Goal: Transaction & Acquisition: Obtain resource

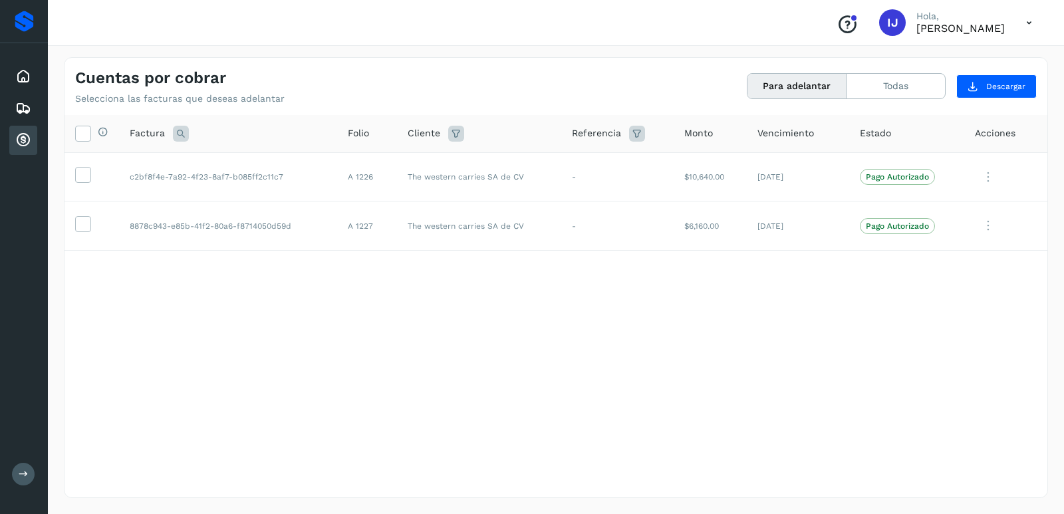
click at [247, 384] on div "Selecciona todas las facturas disponibles para adelanto Factura Folio Cliente R…" at bounding box center [556, 279] width 983 height 328
click at [25, 140] on icon at bounding box center [23, 140] width 16 height 16
click at [73, 134] on th "Selecciona todas las facturas disponibles para adelanto" at bounding box center [92, 134] width 55 height 38
click at [86, 140] on span at bounding box center [83, 135] width 14 height 11
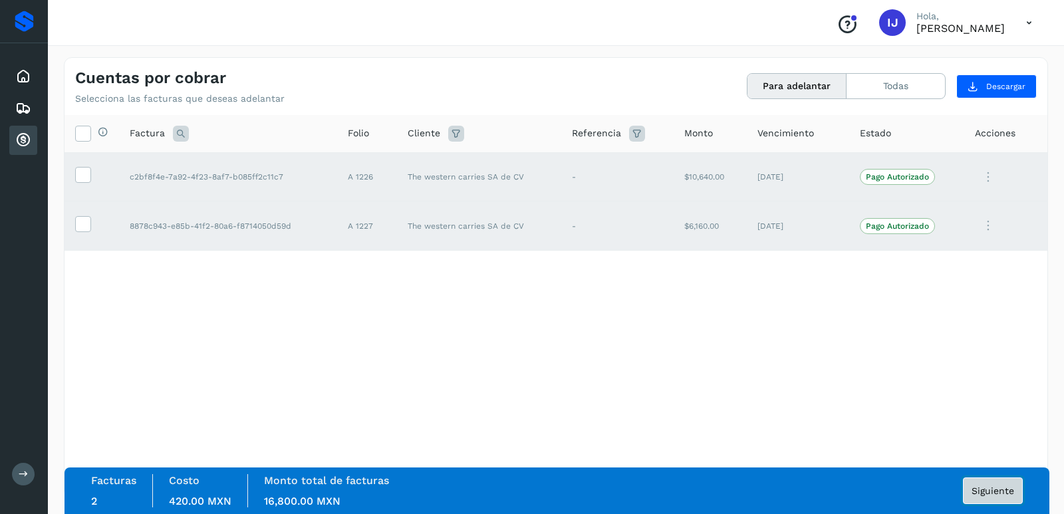
click at [982, 490] on span "Siguiente" at bounding box center [993, 490] width 43 height 9
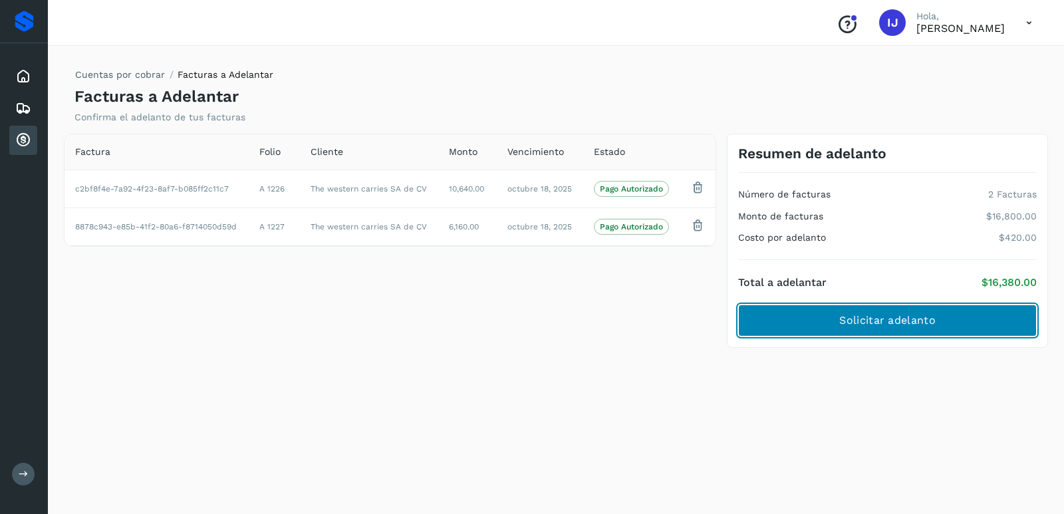
drag, startPoint x: 908, startPoint y: 325, endPoint x: 914, endPoint y: 331, distance: 8.5
click at [914, 331] on button "Solicitar adelanto" at bounding box center [887, 321] width 299 height 32
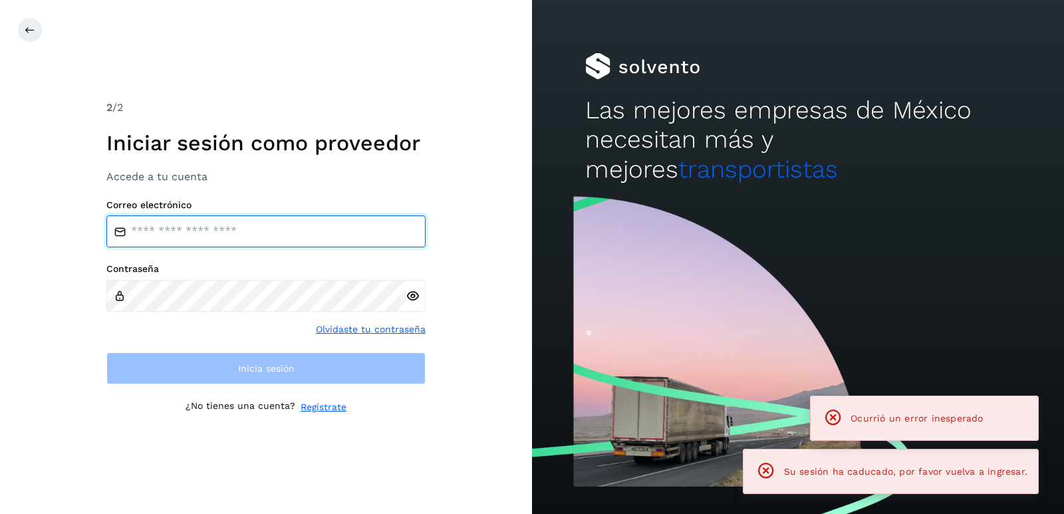
click at [214, 232] on input "email" at bounding box center [265, 231] width 319 height 32
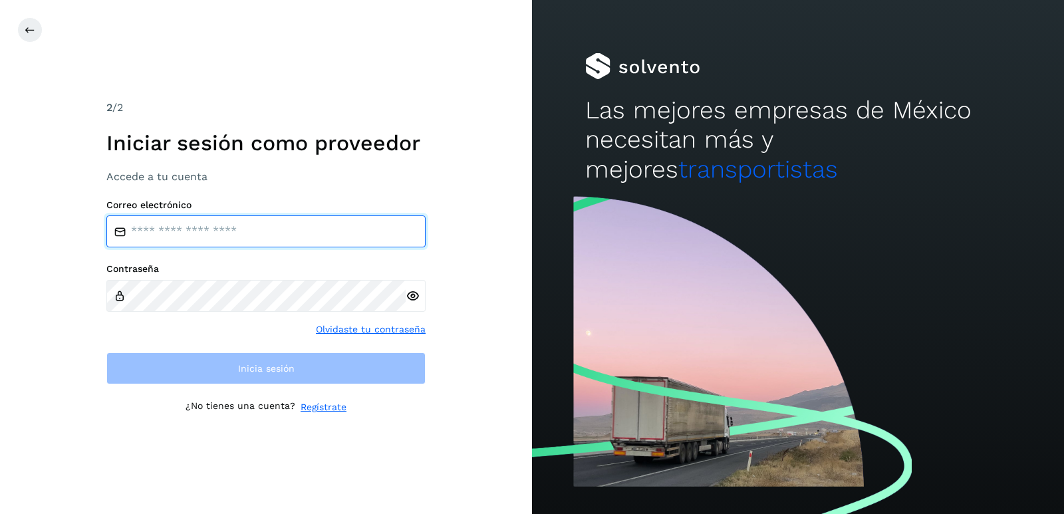
type input "**********"
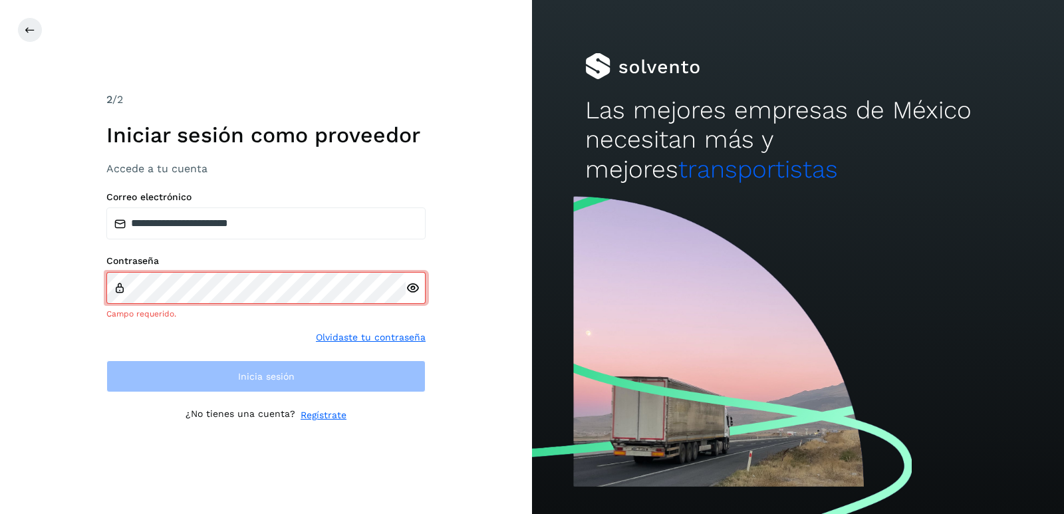
click at [413, 296] on div at bounding box center [416, 288] width 20 height 32
click at [413, 299] on div at bounding box center [416, 288] width 20 height 32
click at [414, 289] on icon at bounding box center [413, 288] width 14 height 14
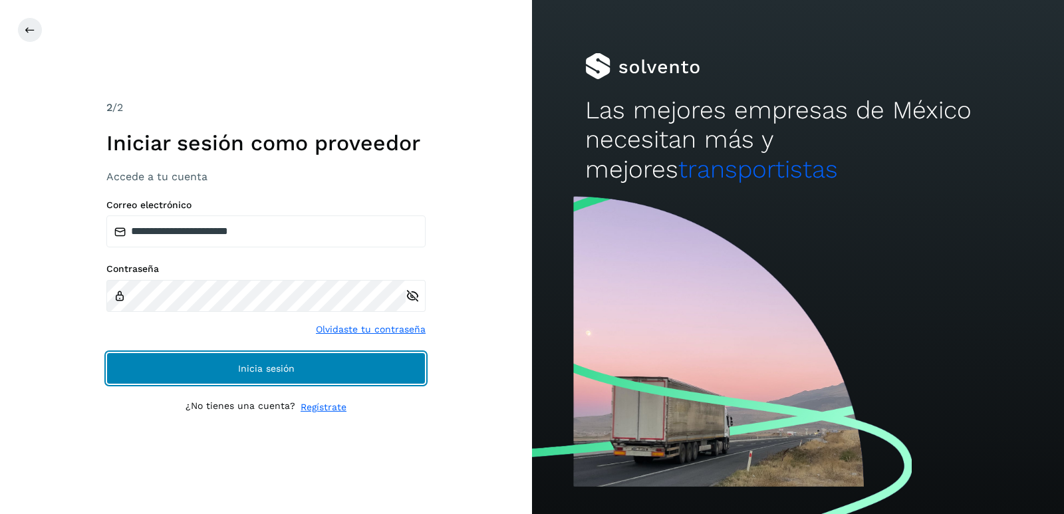
click at [273, 371] on span "Inicia sesión" at bounding box center [266, 368] width 57 height 9
